Goal: Task Accomplishment & Management: Use online tool/utility

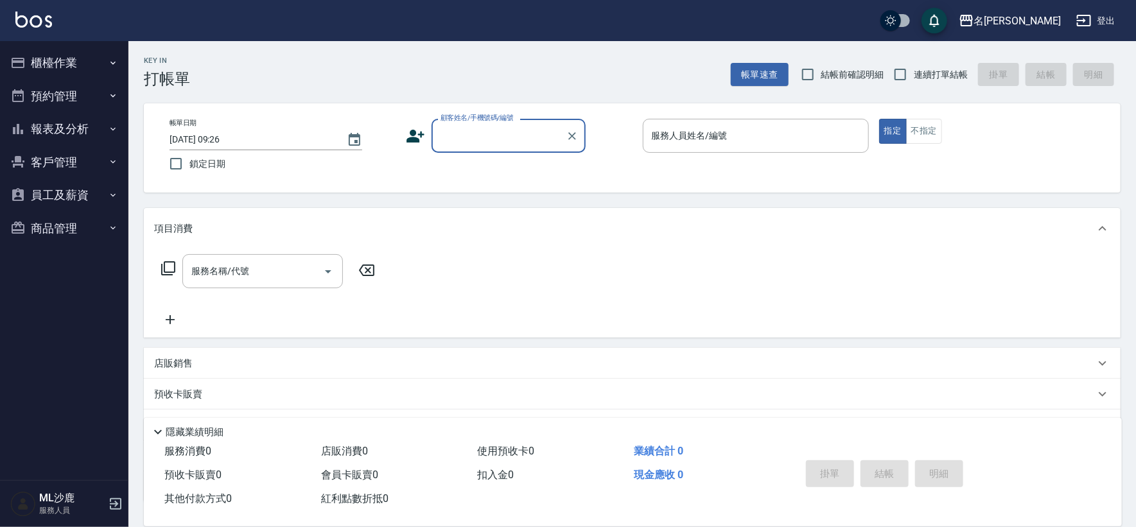
click at [80, 60] on button "櫃檯作業" at bounding box center [64, 62] width 118 height 33
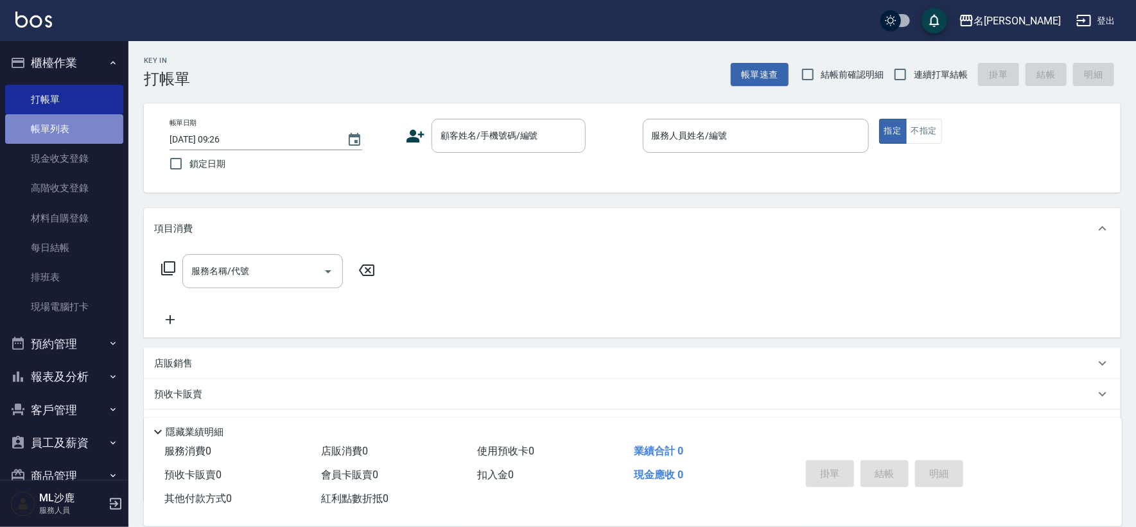
click at [72, 121] on link "帳單列表" at bounding box center [64, 129] width 118 height 30
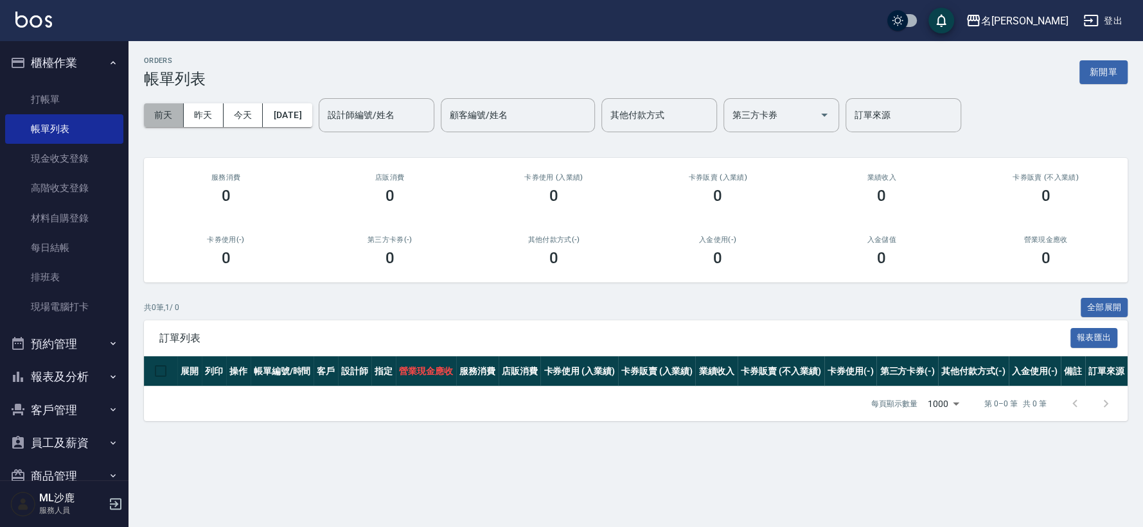
click at [169, 118] on button "前天" at bounding box center [164, 115] width 40 height 24
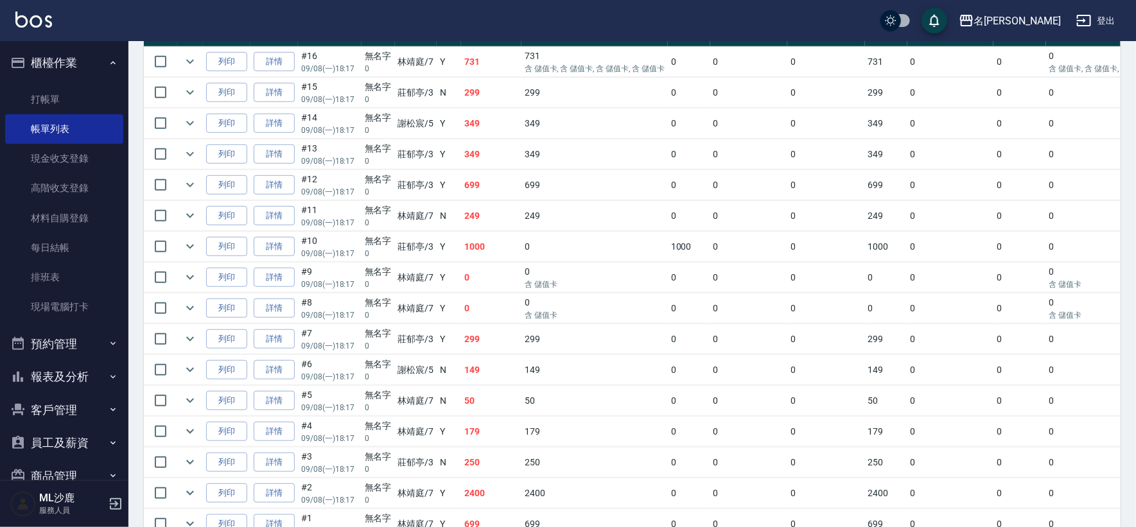
scroll to position [268, 0]
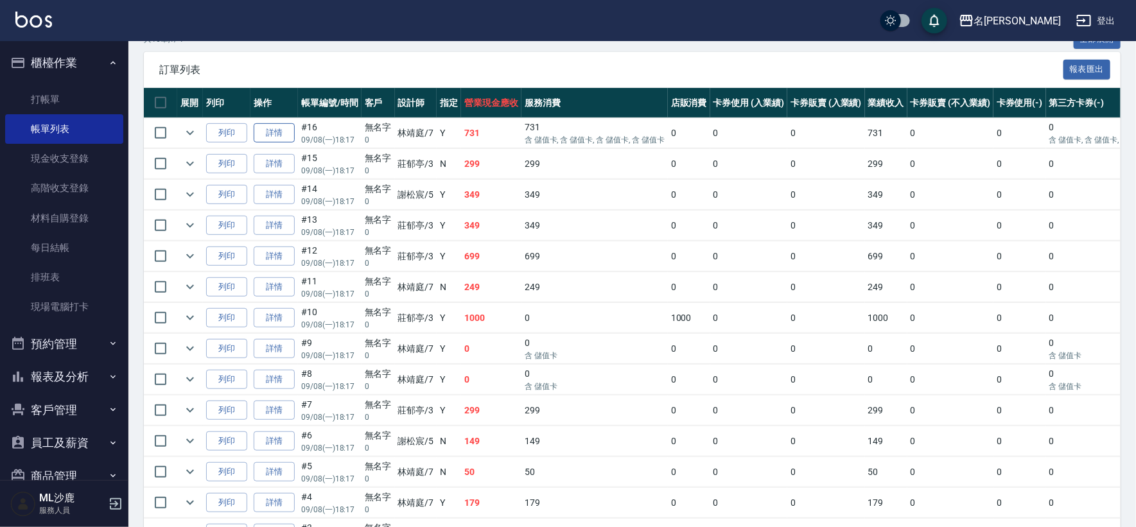
click at [285, 130] on link "詳情" at bounding box center [274, 133] width 41 height 20
click at [285, 130] on div "ORDERS 帳單列表 新開單 [DATE] [DATE] [DATE] [DATE] 設計師編號/姓名 設計師編號/姓名 顧客編號/姓名 顧客編號/姓名 其…" at bounding box center [568, 197] width 1136 height 930
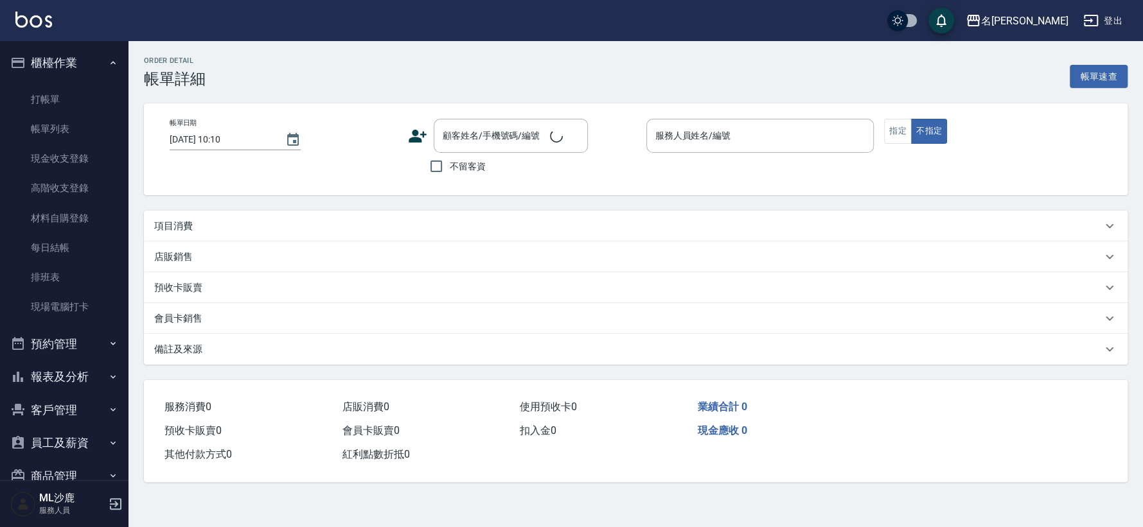
type input "[DATE] 18:17"
type input "[PERSON_NAME]-7"
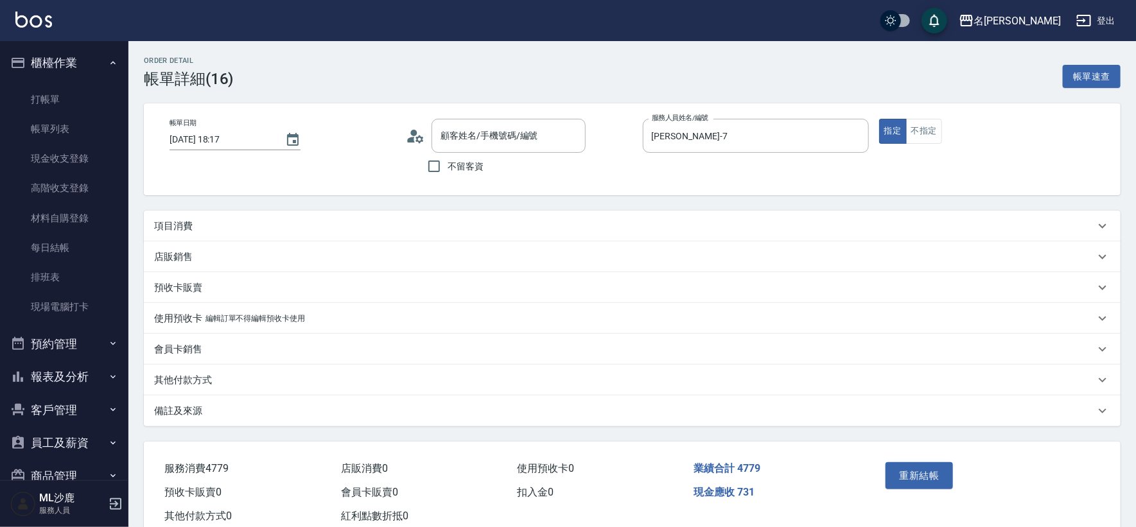
type input "無名字/0/"
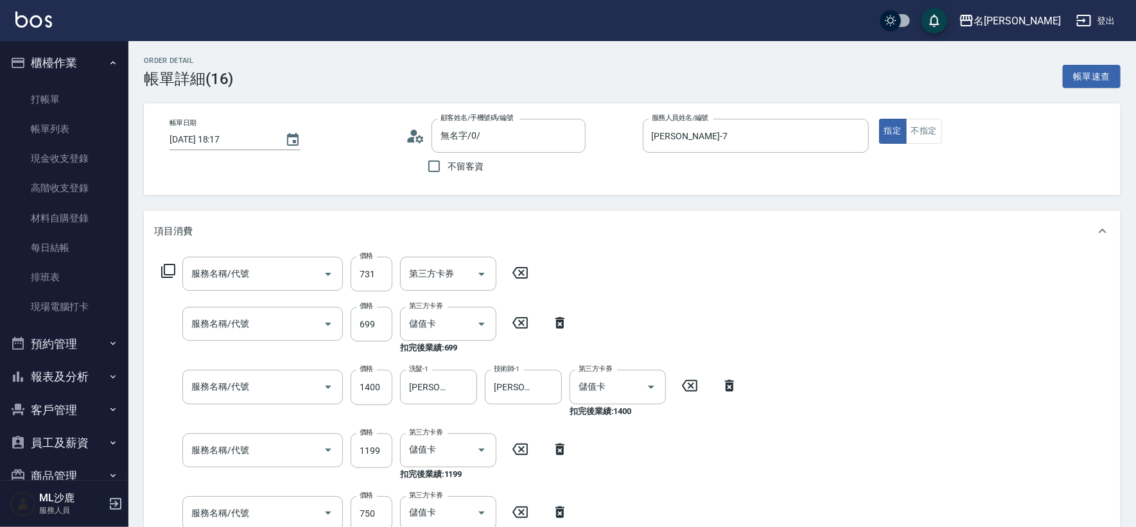
type input "儲值3000(901)"
type input "精油SPA(0699)"
type input "染髮(501)"
type input "基礎燙(201)"
type input "750護(403)"
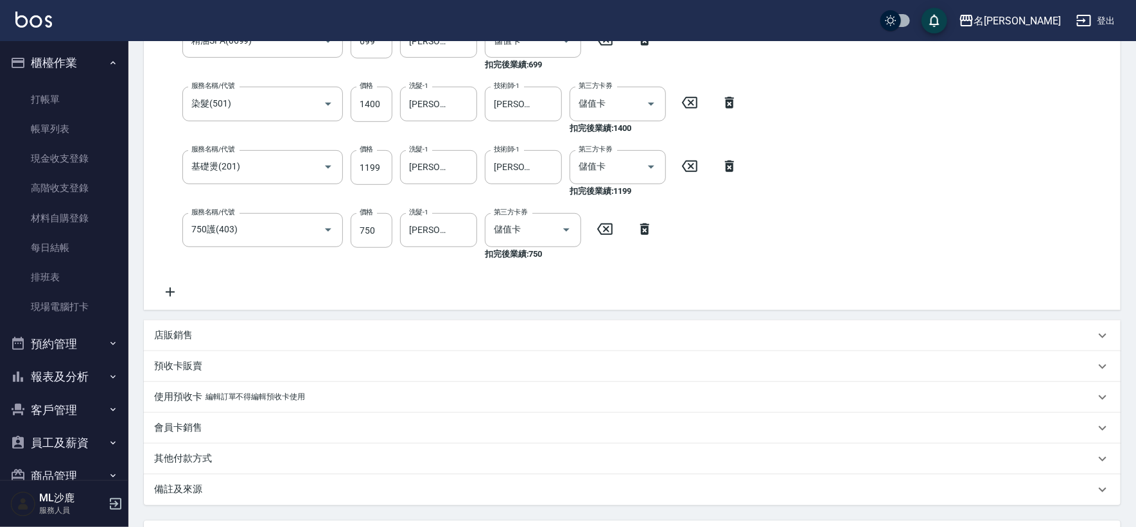
scroll to position [285, 0]
click at [198, 468] on div "其他付款方式" at bounding box center [632, 457] width 977 height 31
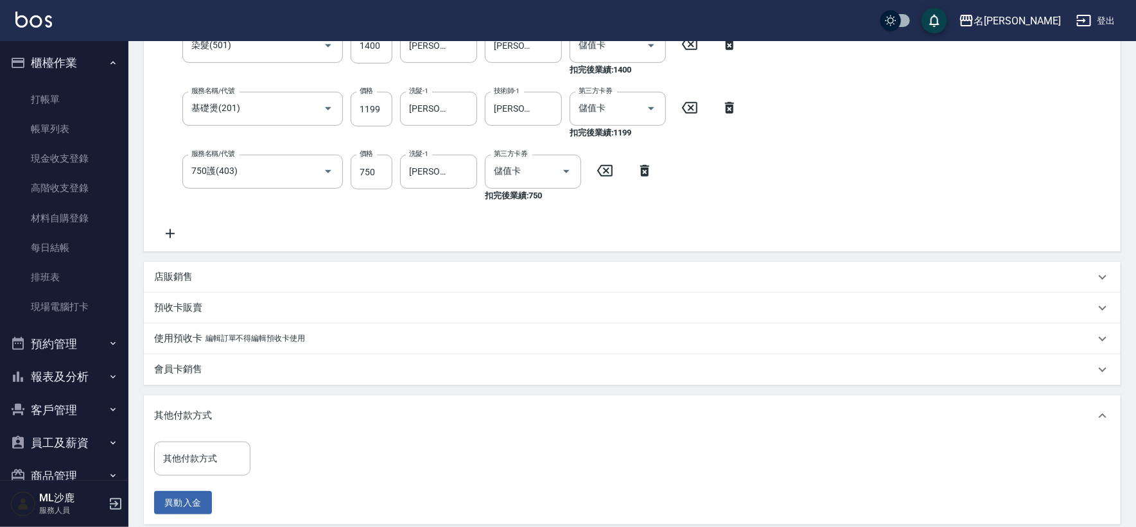
scroll to position [428, 0]
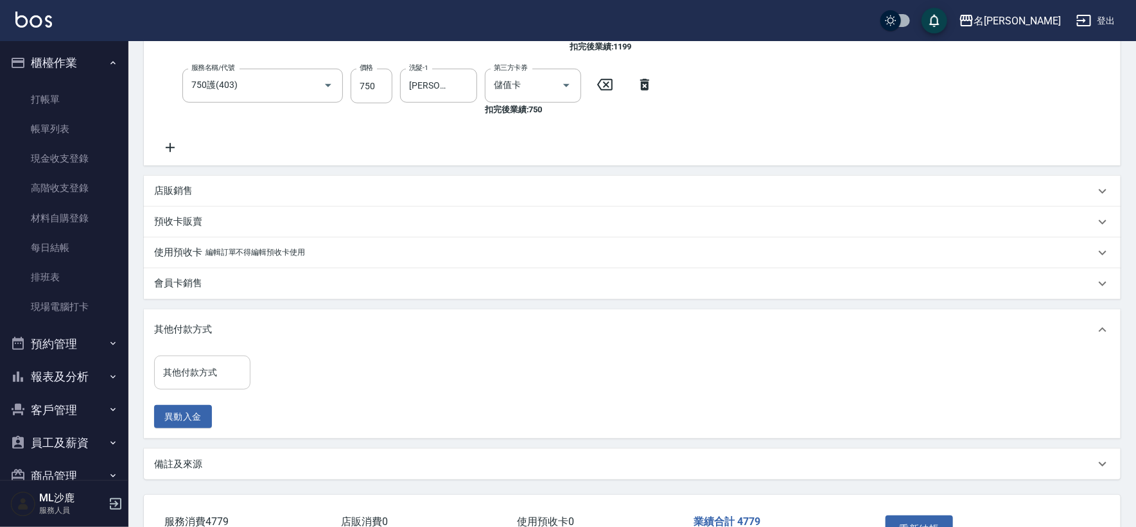
click at [212, 372] on input "其他付款方式" at bounding box center [202, 373] width 85 height 22
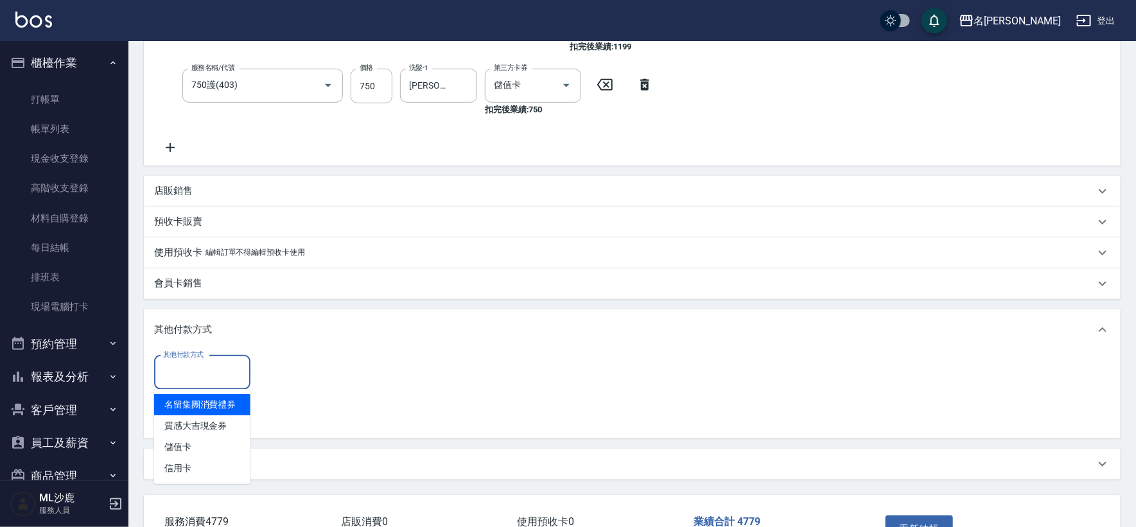
click at [207, 406] on span "名留集團消費禮券" at bounding box center [202, 404] width 96 height 21
type input "名留集團消費禮券"
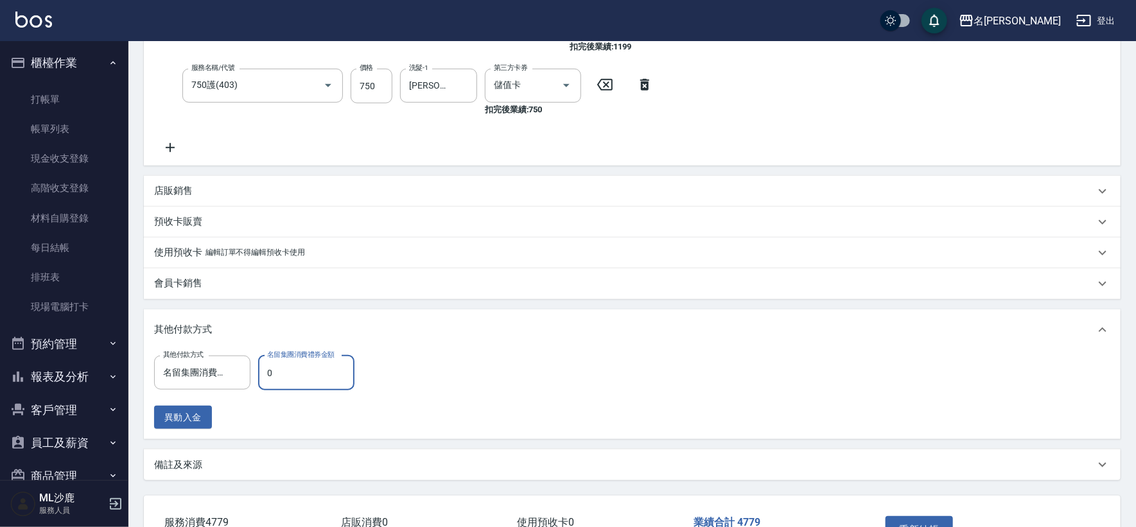
click at [282, 372] on input "0" at bounding box center [306, 373] width 96 height 35
type input "0"
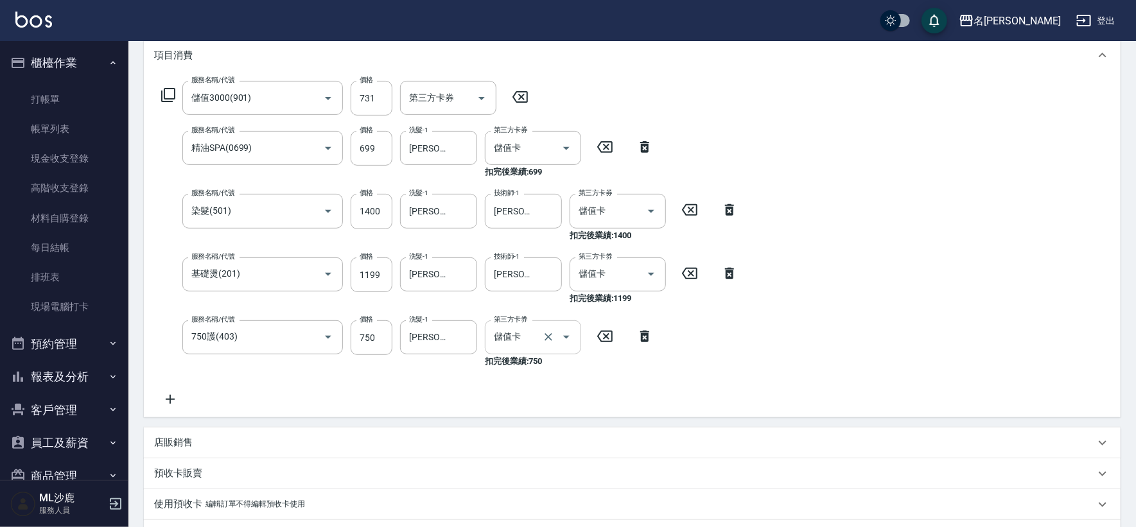
scroll to position [143, 0]
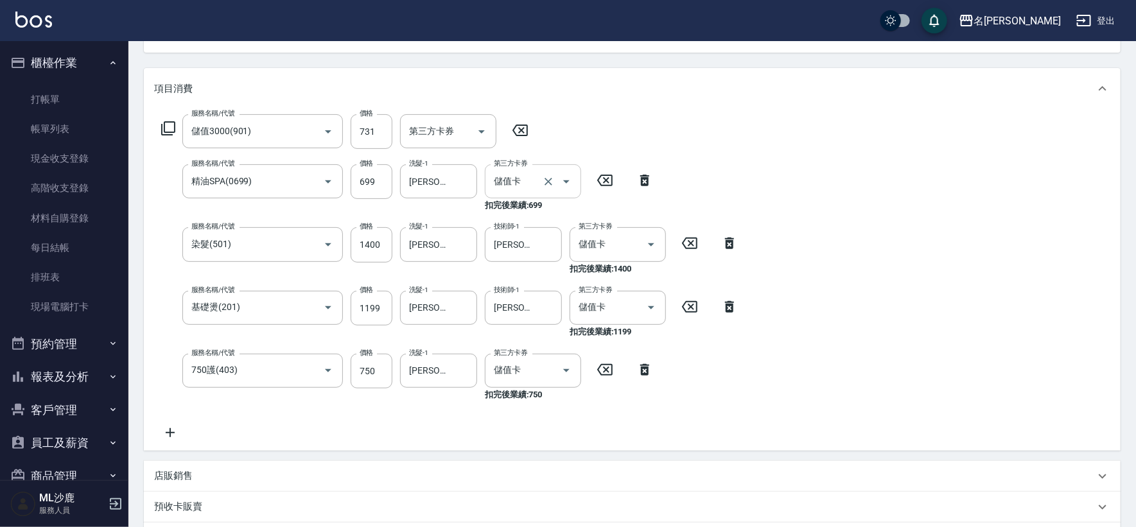
click at [552, 177] on icon "Clear" at bounding box center [548, 181] width 13 height 13
click at [539, 178] on input "儲值卡" at bounding box center [515, 181] width 49 height 22
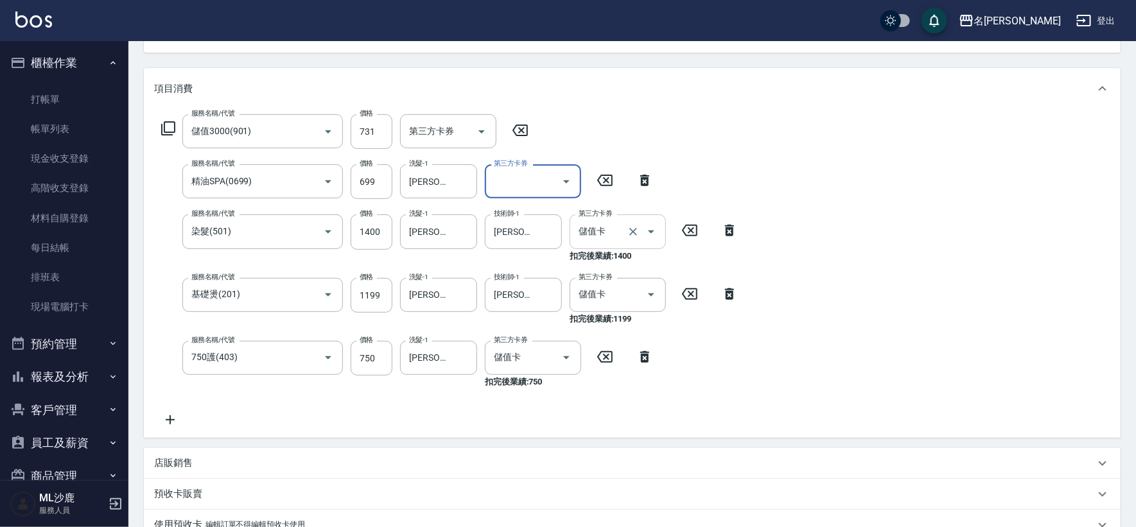
click at [641, 231] on button "Open" at bounding box center [651, 232] width 21 height 21
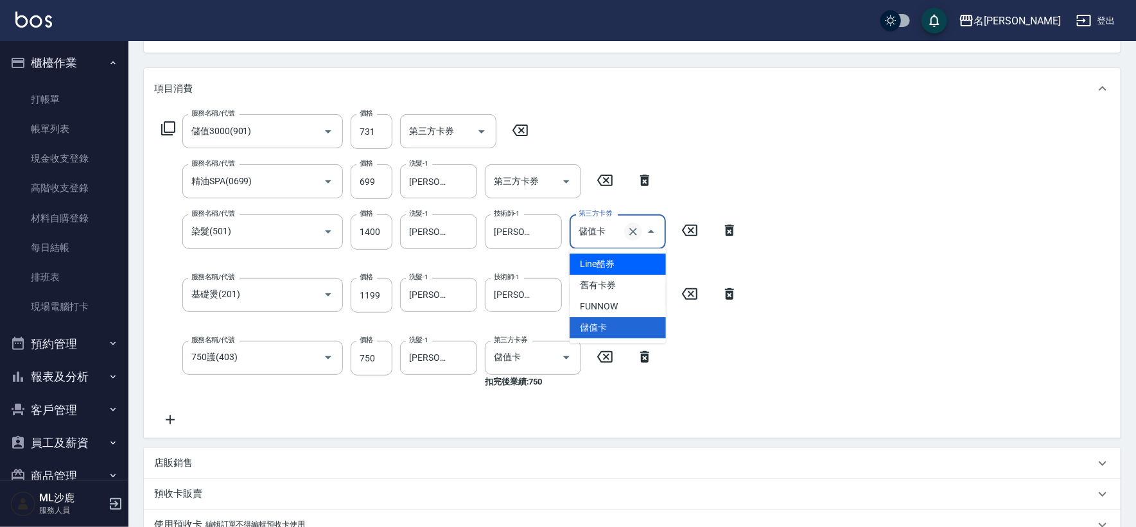
click at [633, 231] on icon "Clear" at bounding box center [633, 232] width 8 height 8
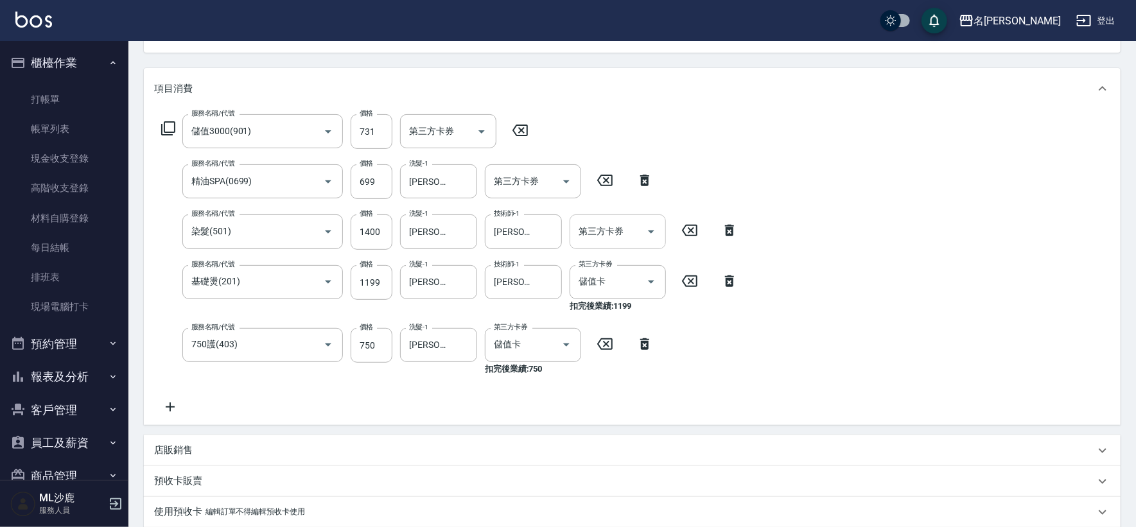
click at [856, 248] on div "服務名稱/代號 儲值3000(901) 服務名稱/代號 價格 731 價格 第三方卡券 第三方卡券 服務名稱/代號 精油SPA(0699) 服務名稱/代號 價…" at bounding box center [632, 267] width 977 height 316
click at [371, 182] on input "699" at bounding box center [372, 181] width 42 height 35
type input "600"
click at [684, 131] on div "服務名稱/代號 儲值3000(901) 服務名稱/代號 價格 731 價格 第三方卡券 第三方卡券 服務名稱/代號 精油SPA(0699) 服務名稱/代號 價…" at bounding box center [449, 264] width 591 height 301
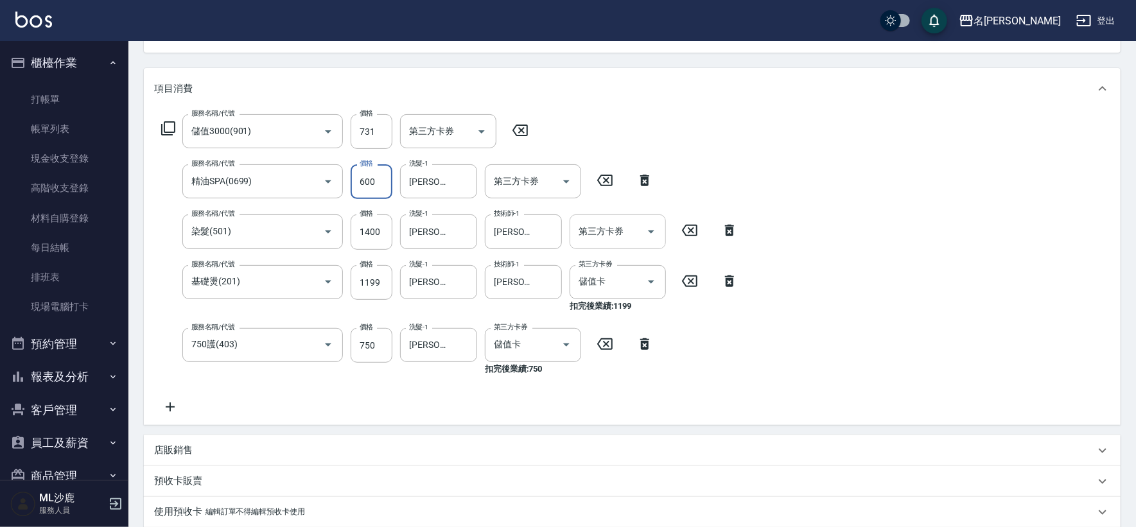
click at [684, 131] on div "服務名稱/代號 儲值3000(901) 服務名稱/代號 價格 731 價格 第三方卡券 第三方卡券 服務名稱/代號 精油SPA(0699) 服務名稱/代號 價…" at bounding box center [449, 264] width 591 height 301
click at [368, 127] on input "731" at bounding box center [372, 131] width 42 height 35
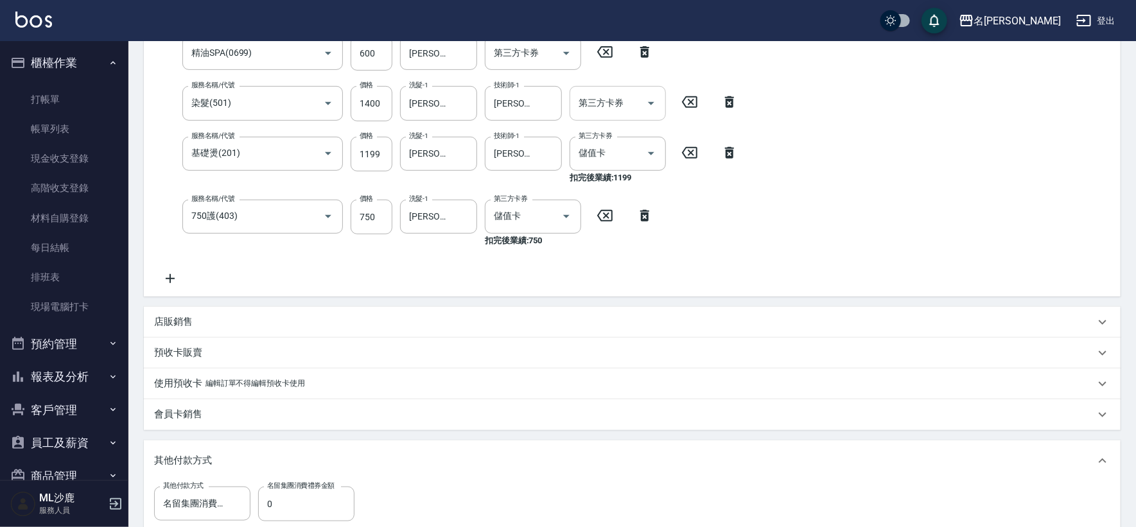
scroll to position [356, 0]
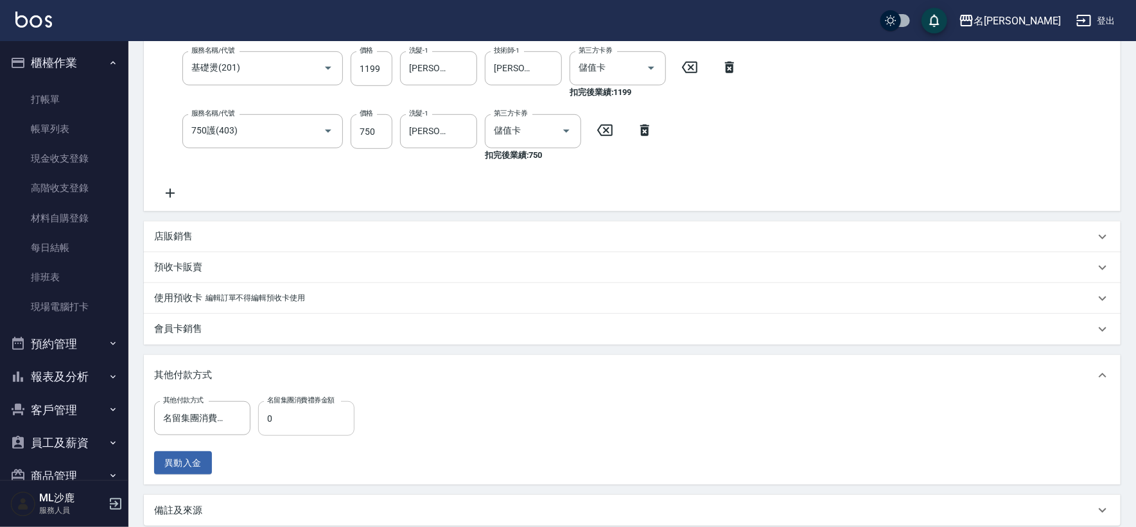
type input "830"
click at [276, 425] on input "0" at bounding box center [306, 418] width 96 height 35
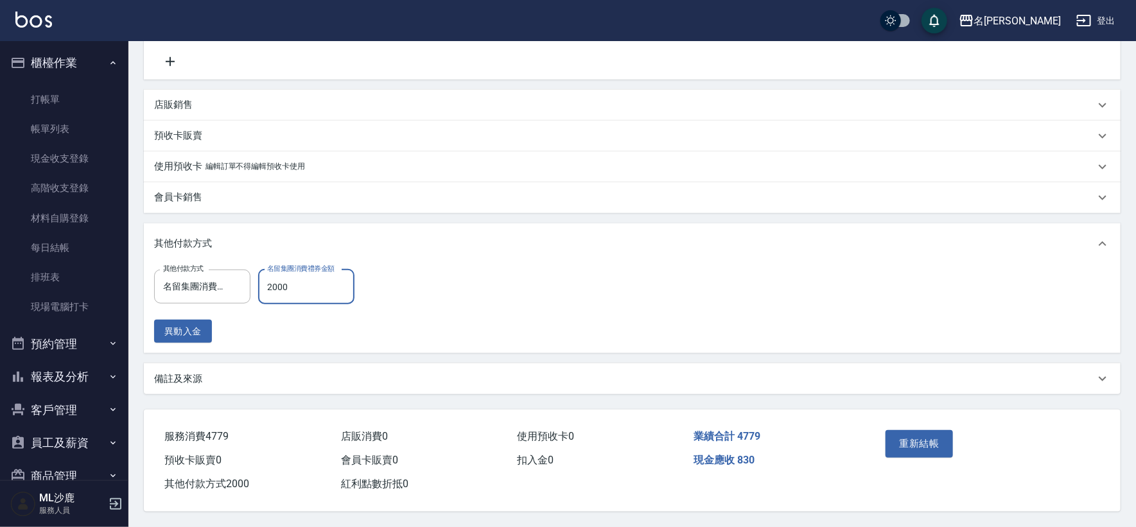
type input "2000"
drag, startPoint x: 735, startPoint y: 460, endPoint x: 758, endPoint y: 461, distance: 23.1
click at [758, 461] on div "現金應收 830" at bounding box center [776, 461] width 177 height 24
click at [763, 461] on div "現金應收 830" at bounding box center [776, 461] width 177 height 24
click at [907, 446] on button "重新結帳" at bounding box center [920, 443] width 68 height 27
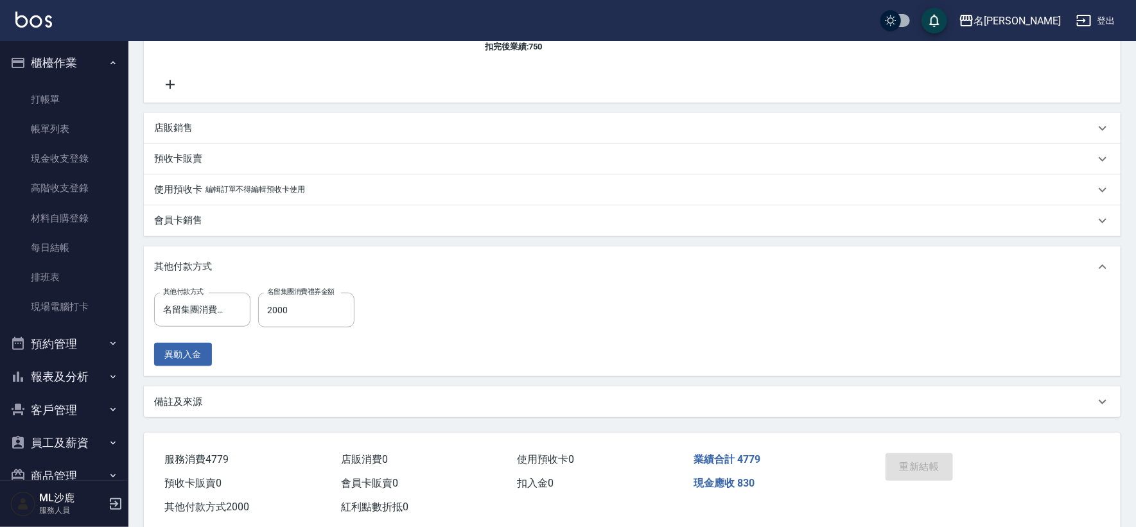
scroll to position [420, 0]
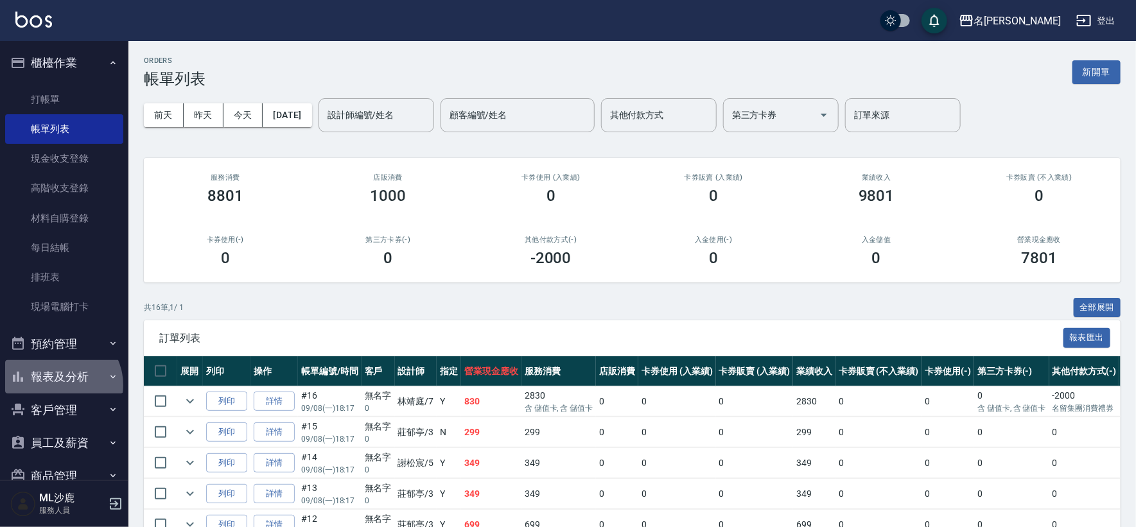
drag, startPoint x: 63, startPoint y: 392, endPoint x: 60, endPoint y: 381, distance: 11.2
click at [65, 394] on ul "櫃檯作業 打帳單 帳單列表 現金收支登錄 高階收支登錄 材料自購登錄 每日結帳 排班表 現場電腦打卡 預約管理 預約管理 單日預約紀錄 單週預約紀錄 報表及分…" at bounding box center [64, 269] width 118 height 457
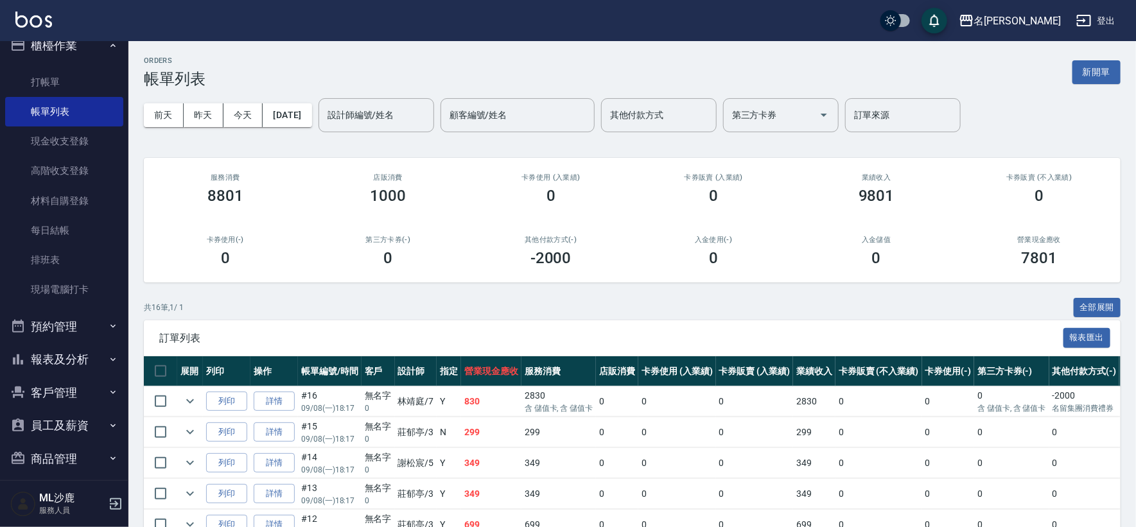
scroll to position [27, 0]
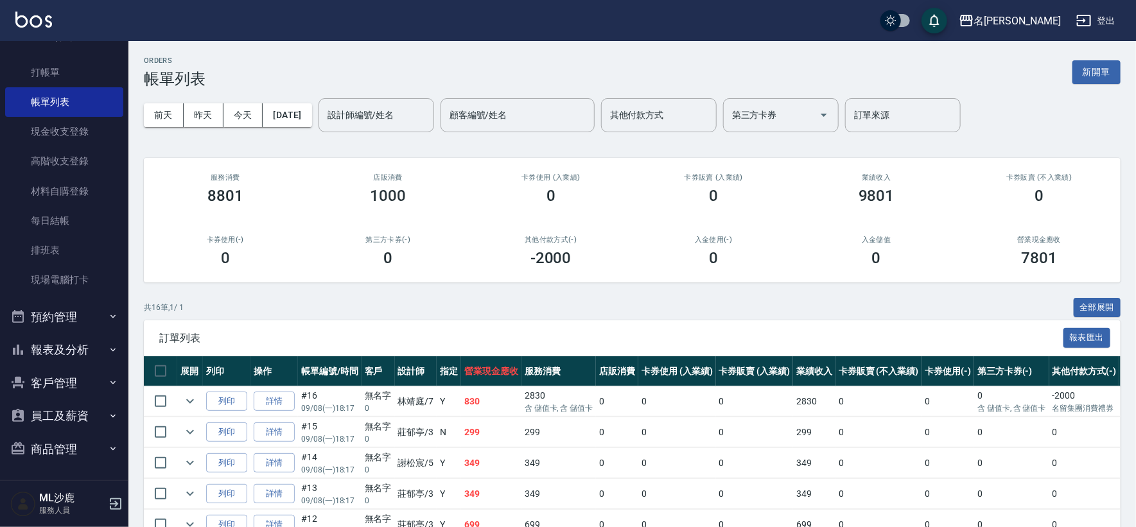
click at [66, 351] on button "報表及分析" at bounding box center [64, 349] width 118 height 33
click at [74, 405] on link "店家日報表" at bounding box center [64, 416] width 118 height 30
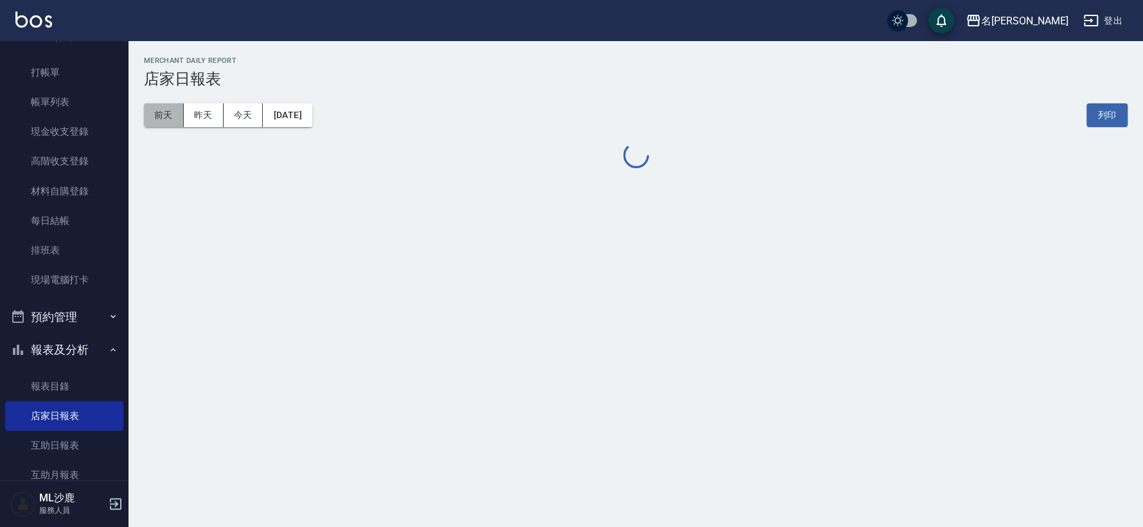
click at [158, 119] on button "前天" at bounding box center [164, 115] width 40 height 24
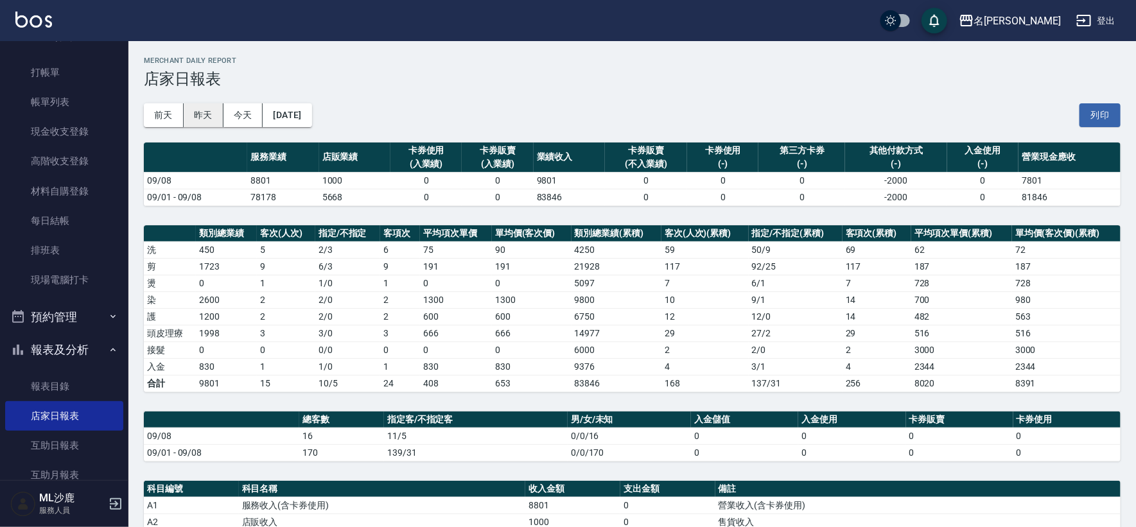
click at [214, 114] on button "昨天" at bounding box center [204, 115] width 40 height 24
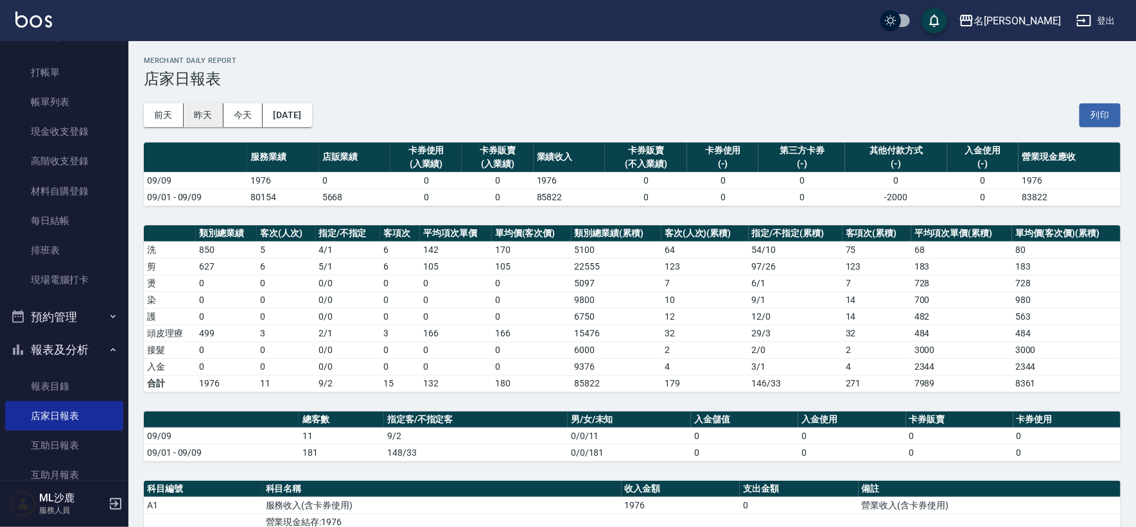
click at [207, 118] on button "昨天" at bounding box center [204, 115] width 40 height 24
drag, startPoint x: 163, startPoint y: 118, endPoint x: 317, endPoint y: 184, distance: 167.7
click at [164, 118] on button "前天" at bounding box center [164, 115] width 40 height 24
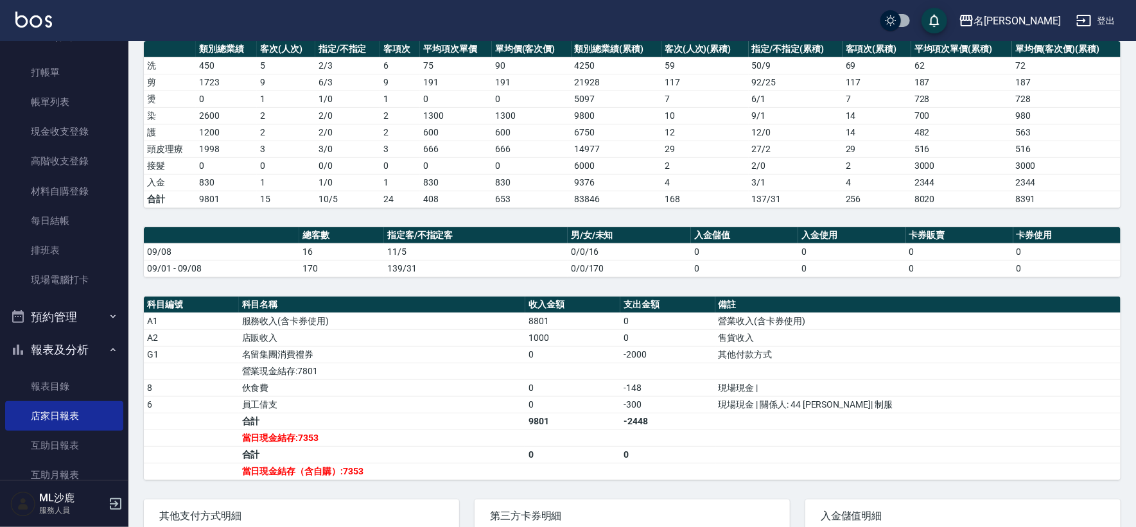
scroll to position [214, 0]
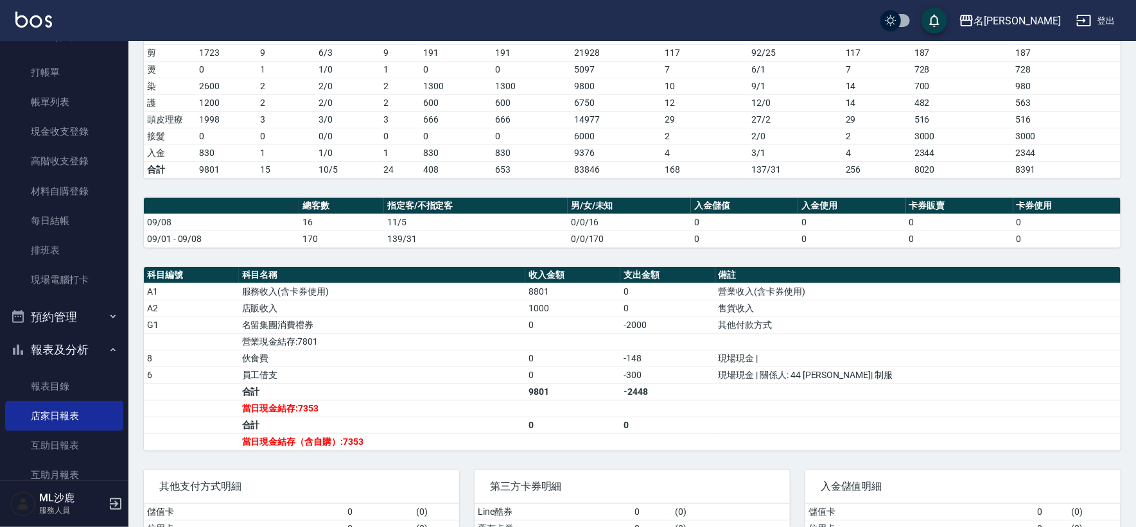
click at [669, 324] on td "-2000" at bounding box center [667, 325] width 95 height 17
click at [608, 367] on td "0" at bounding box center [572, 375] width 95 height 17
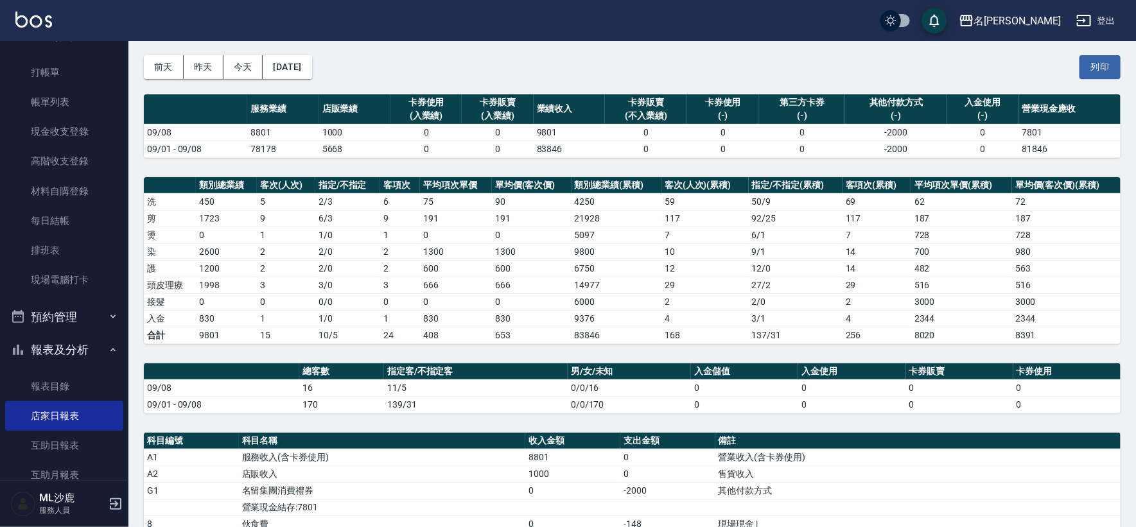
scroll to position [0, 0]
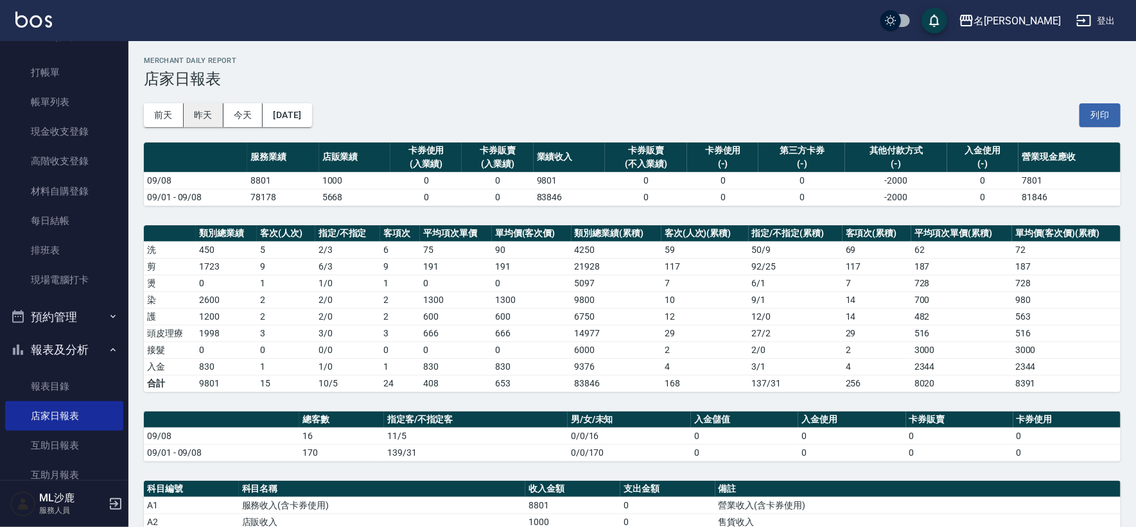
click at [215, 116] on button "昨天" at bounding box center [204, 115] width 40 height 24
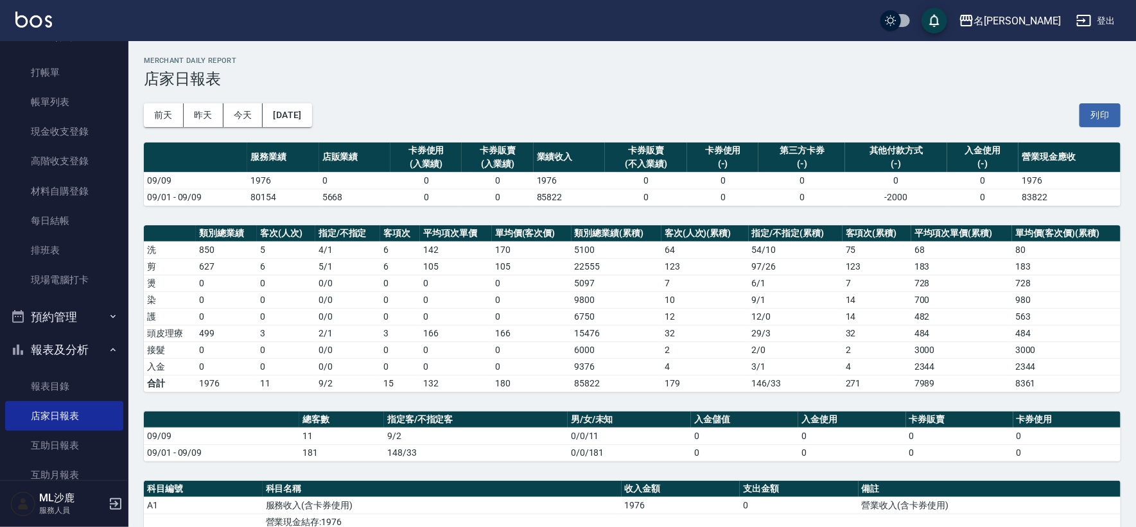
scroll to position [236, 0]
